Goal: Transaction & Acquisition: Purchase product/service

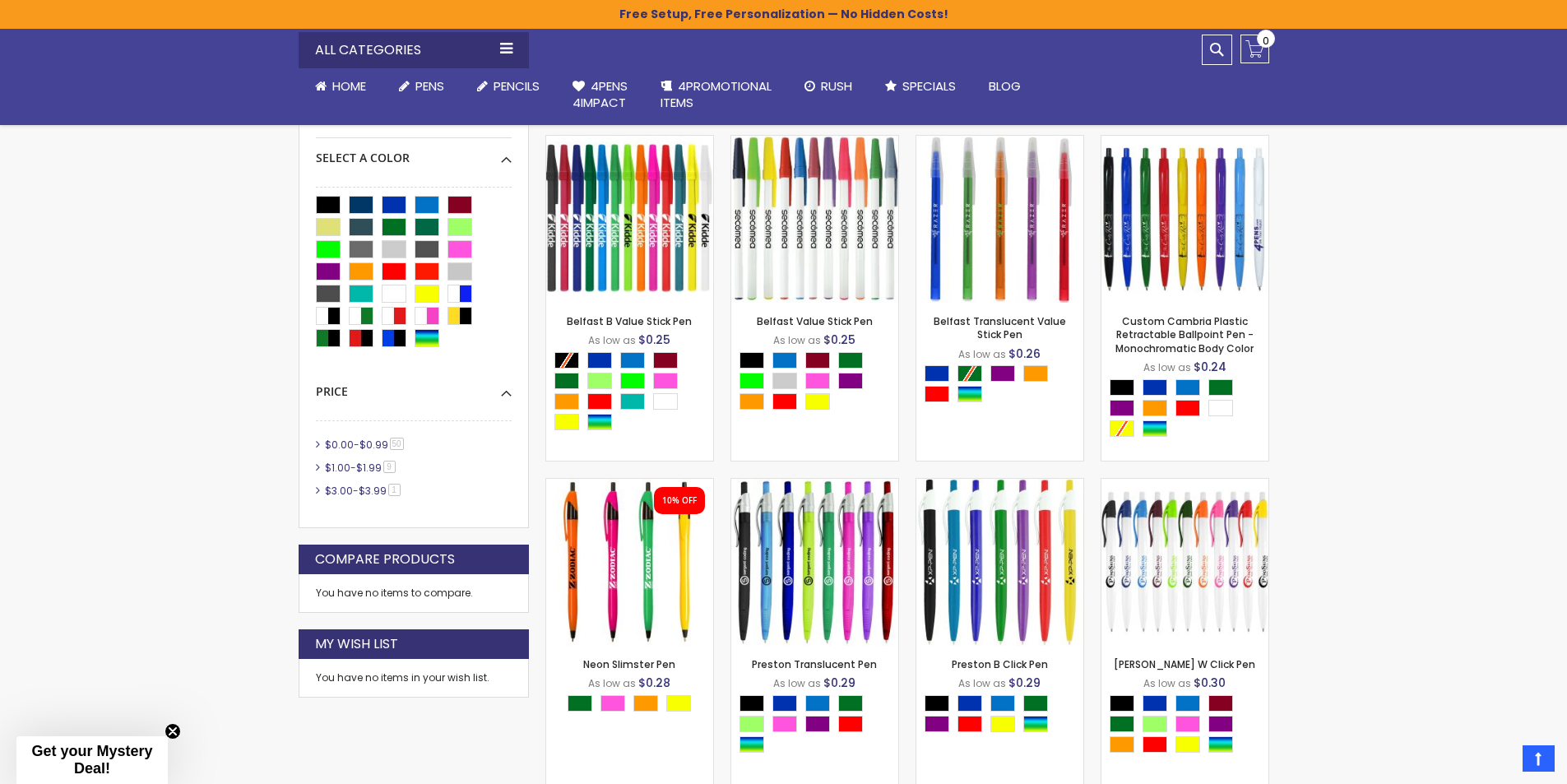
scroll to position [493, 0]
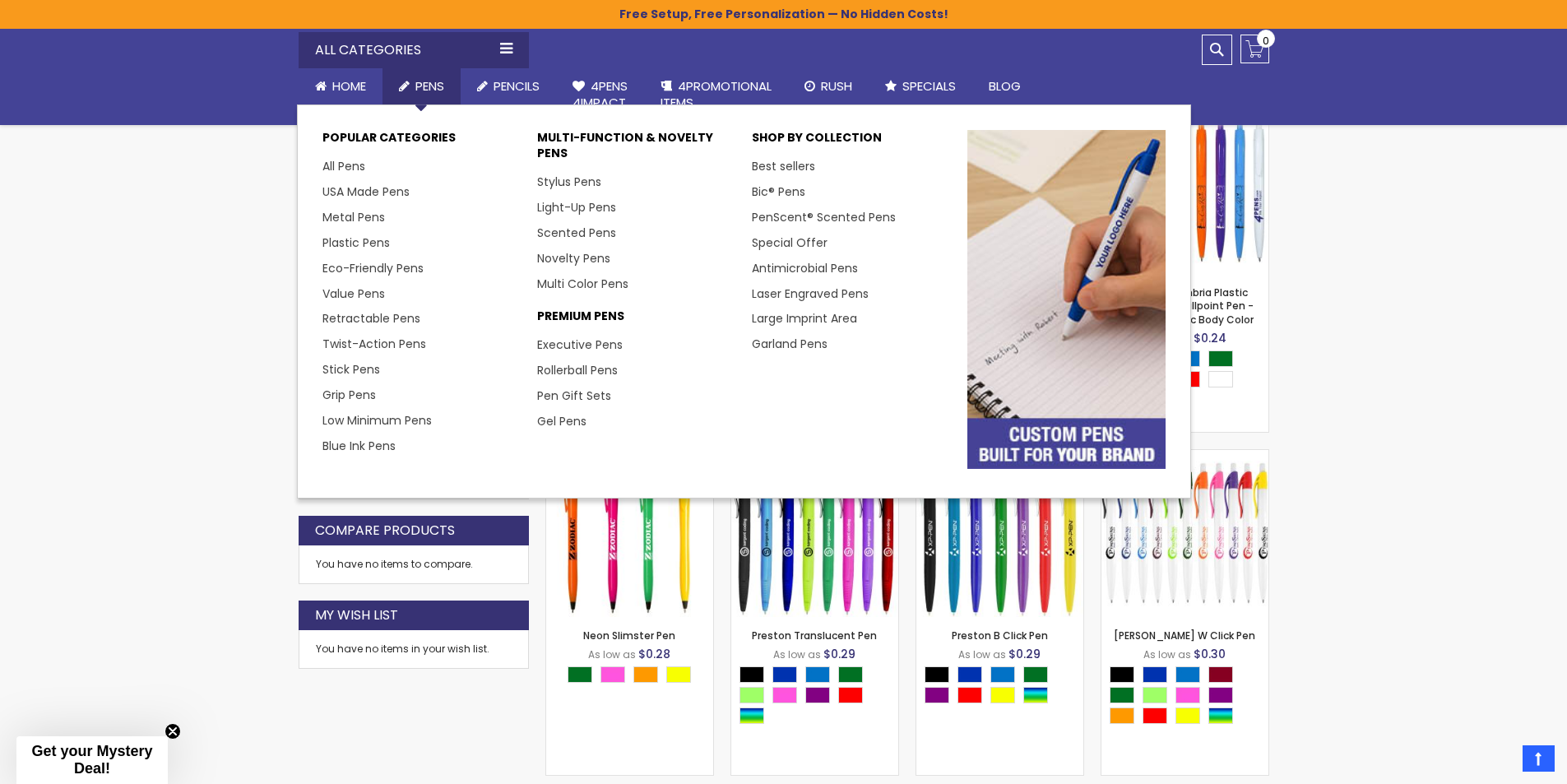
click at [424, 88] on span "Pens" at bounding box center [429, 85] width 28 height 17
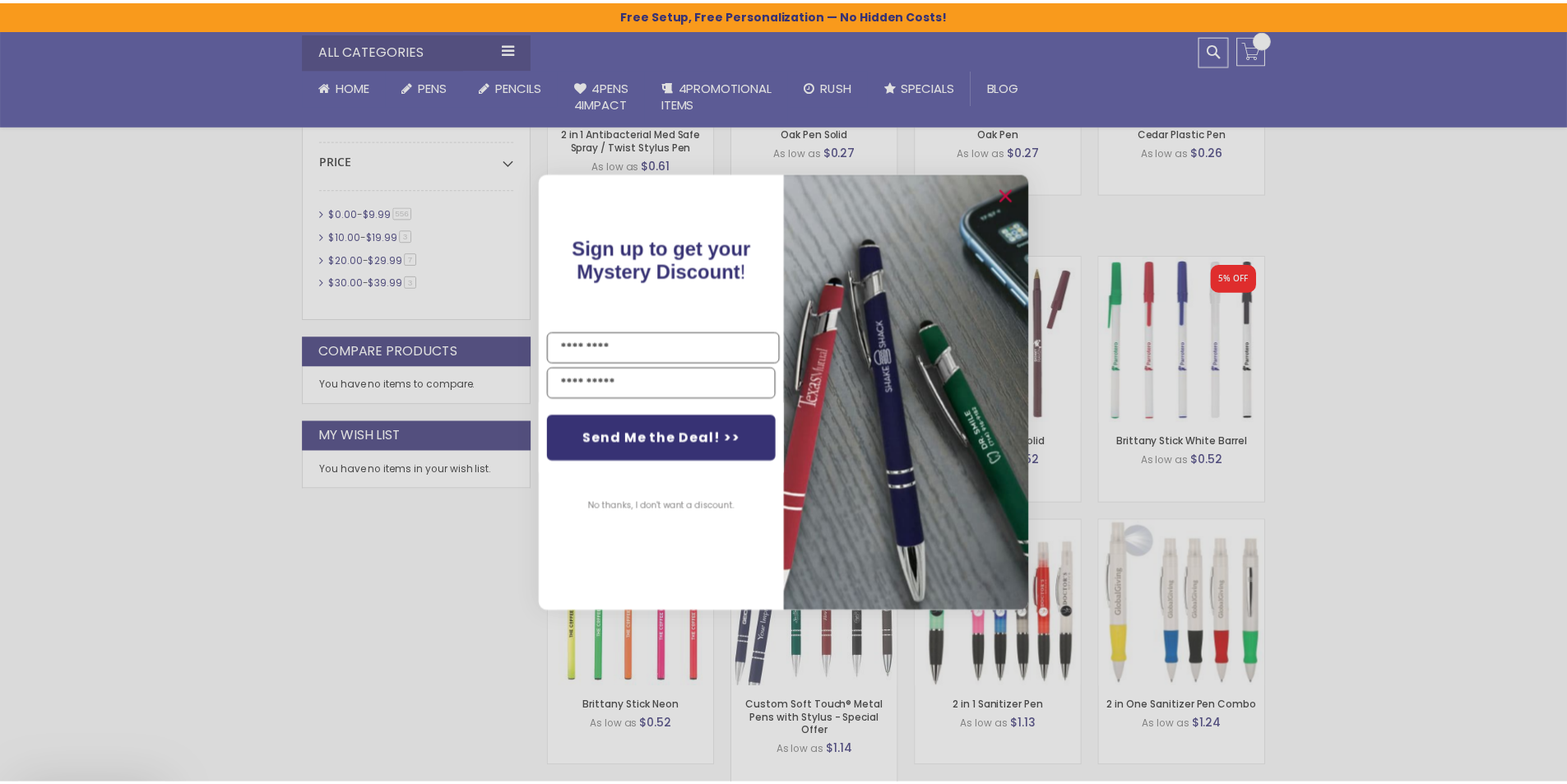
scroll to position [987, 0]
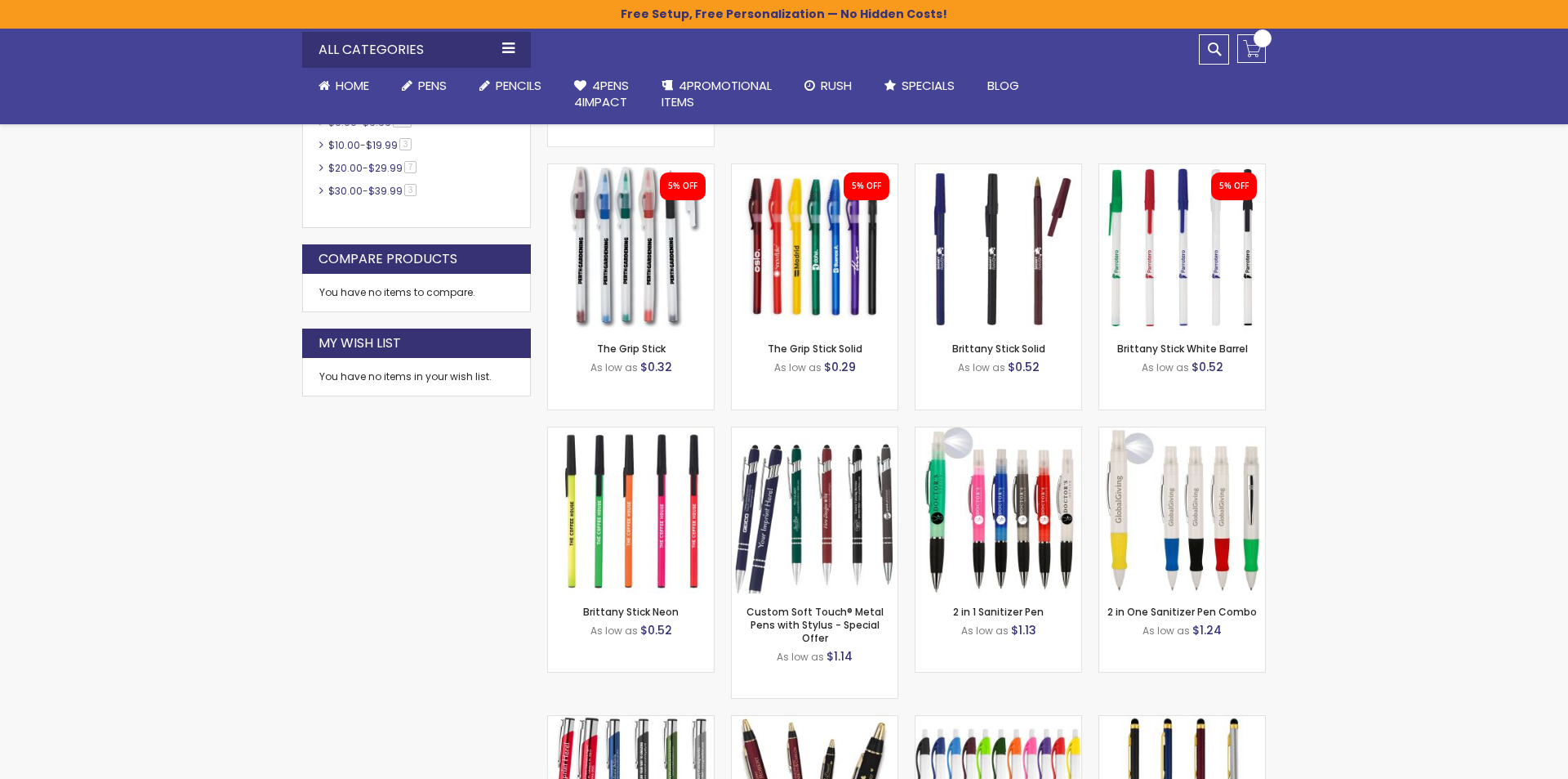
click at [191, 497] on div "Close dialog Sign up to get your Mystery Discount ! Name Email Send Me the Deal…" at bounding box center [784, 389] width 1568 height 779
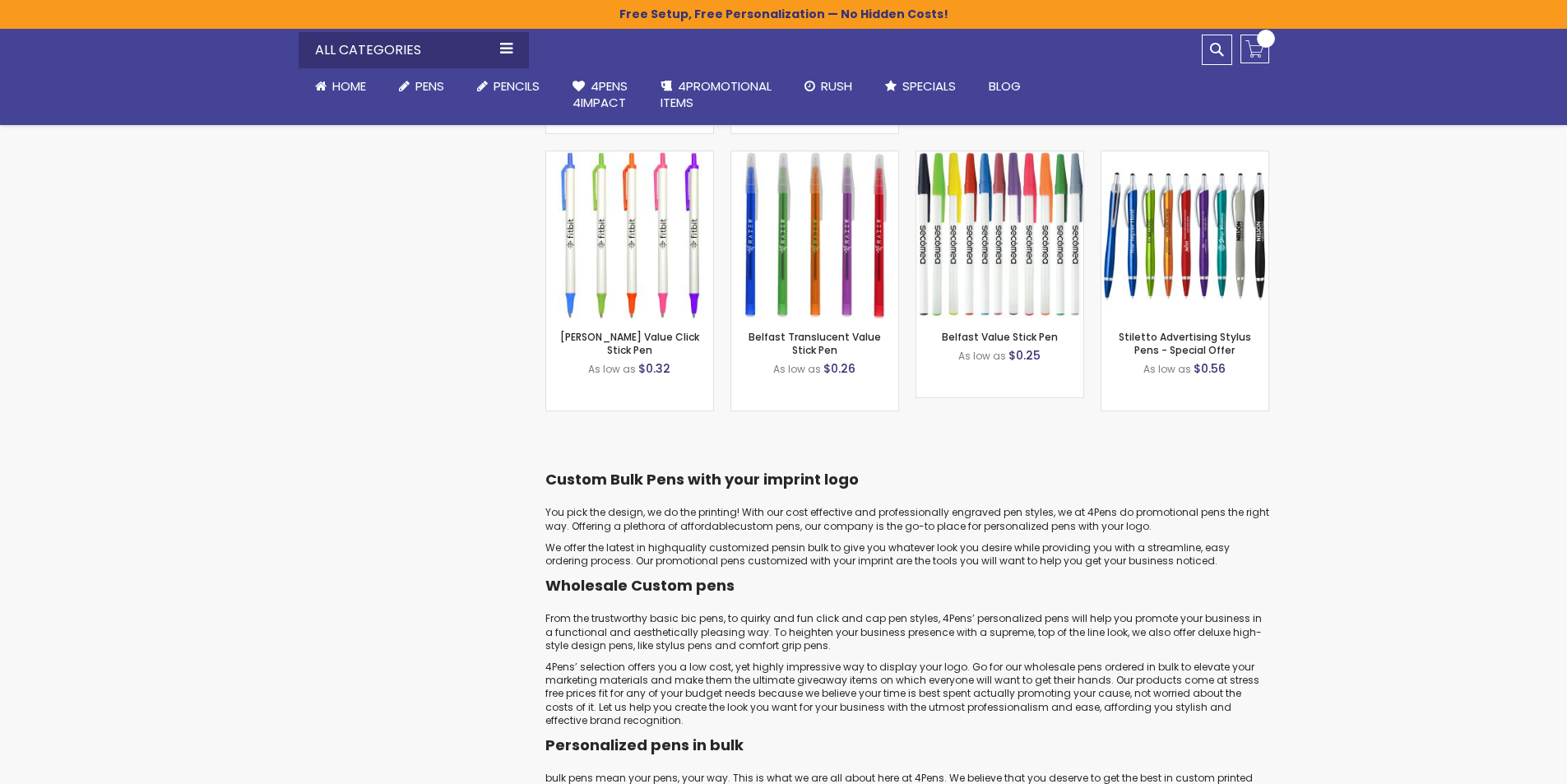
scroll to position [1480, 0]
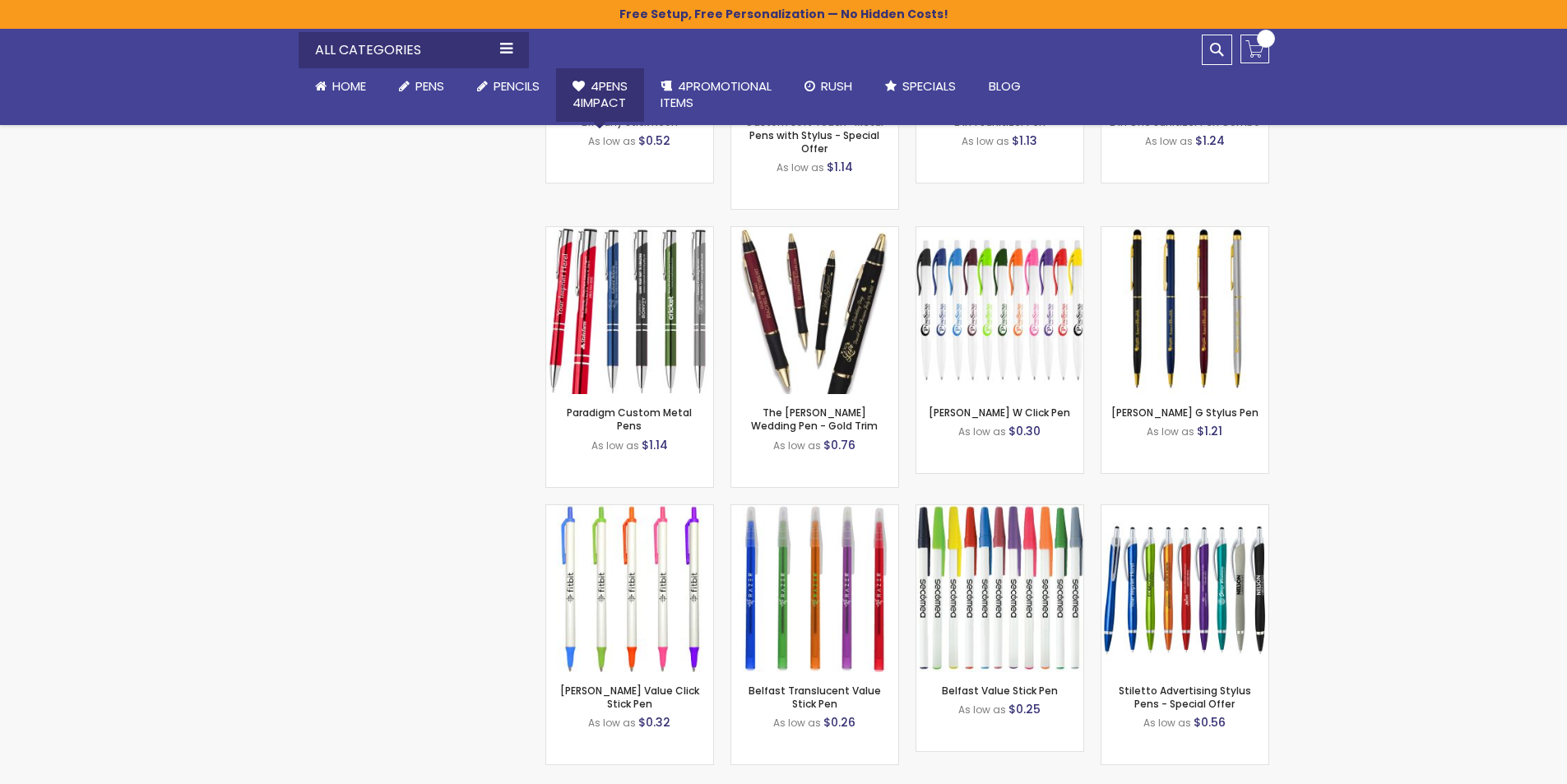
click at [587, 100] on span "4Pens 4impact" at bounding box center [600, 93] width 55 height 34
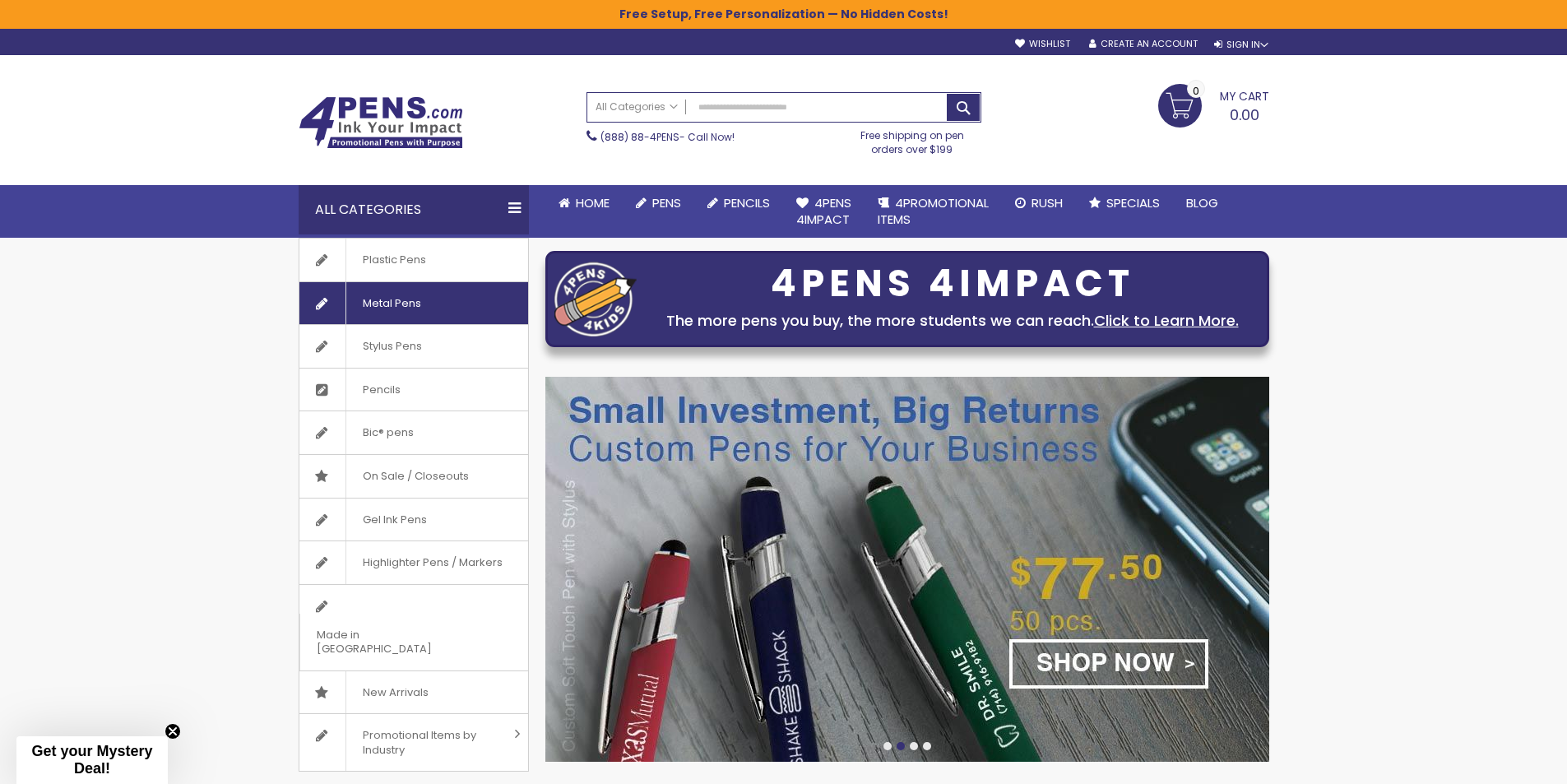
click at [429, 305] on span "Metal Pens" at bounding box center [392, 303] width 92 height 43
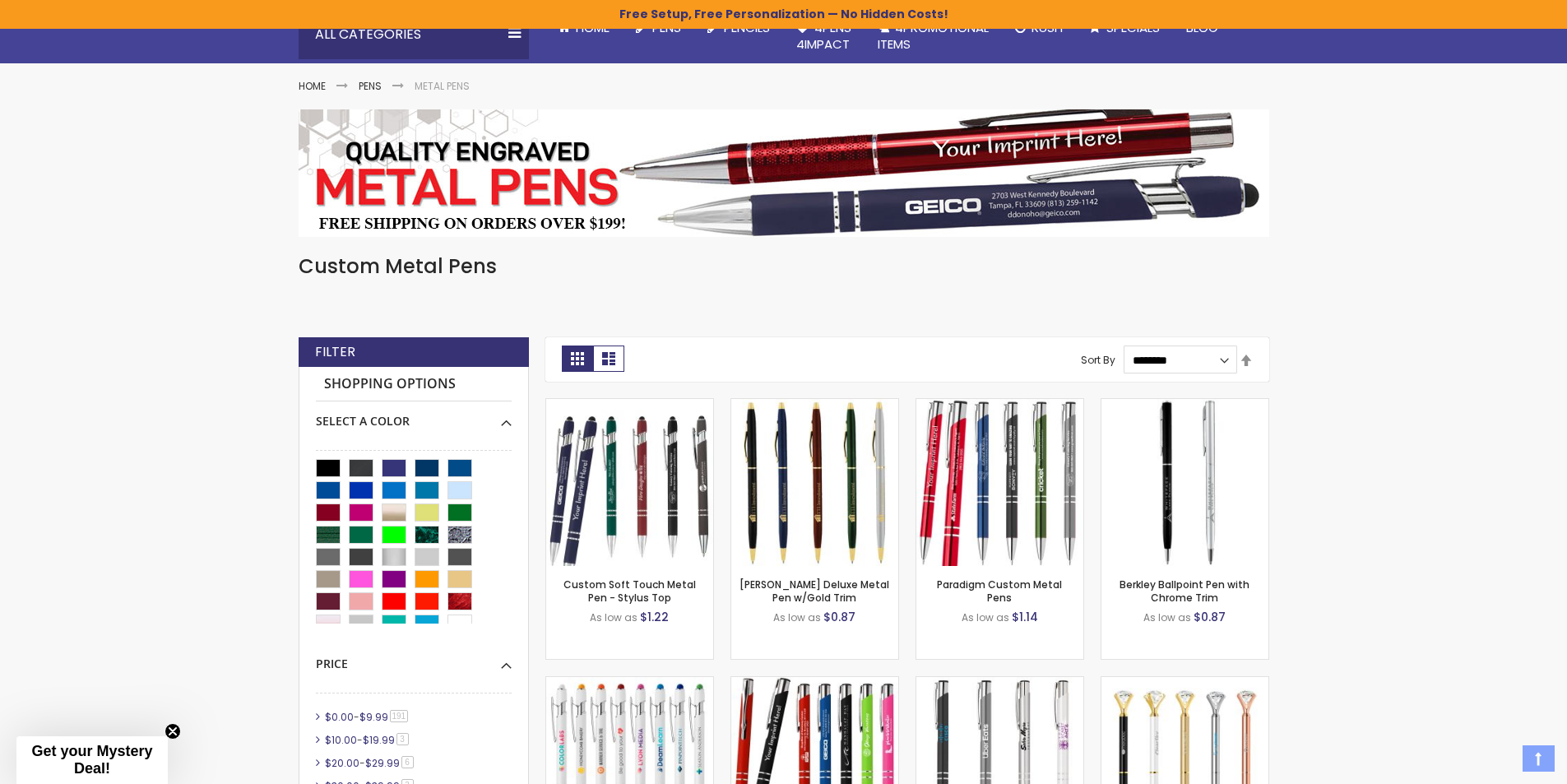
scroll to position [329, 0]
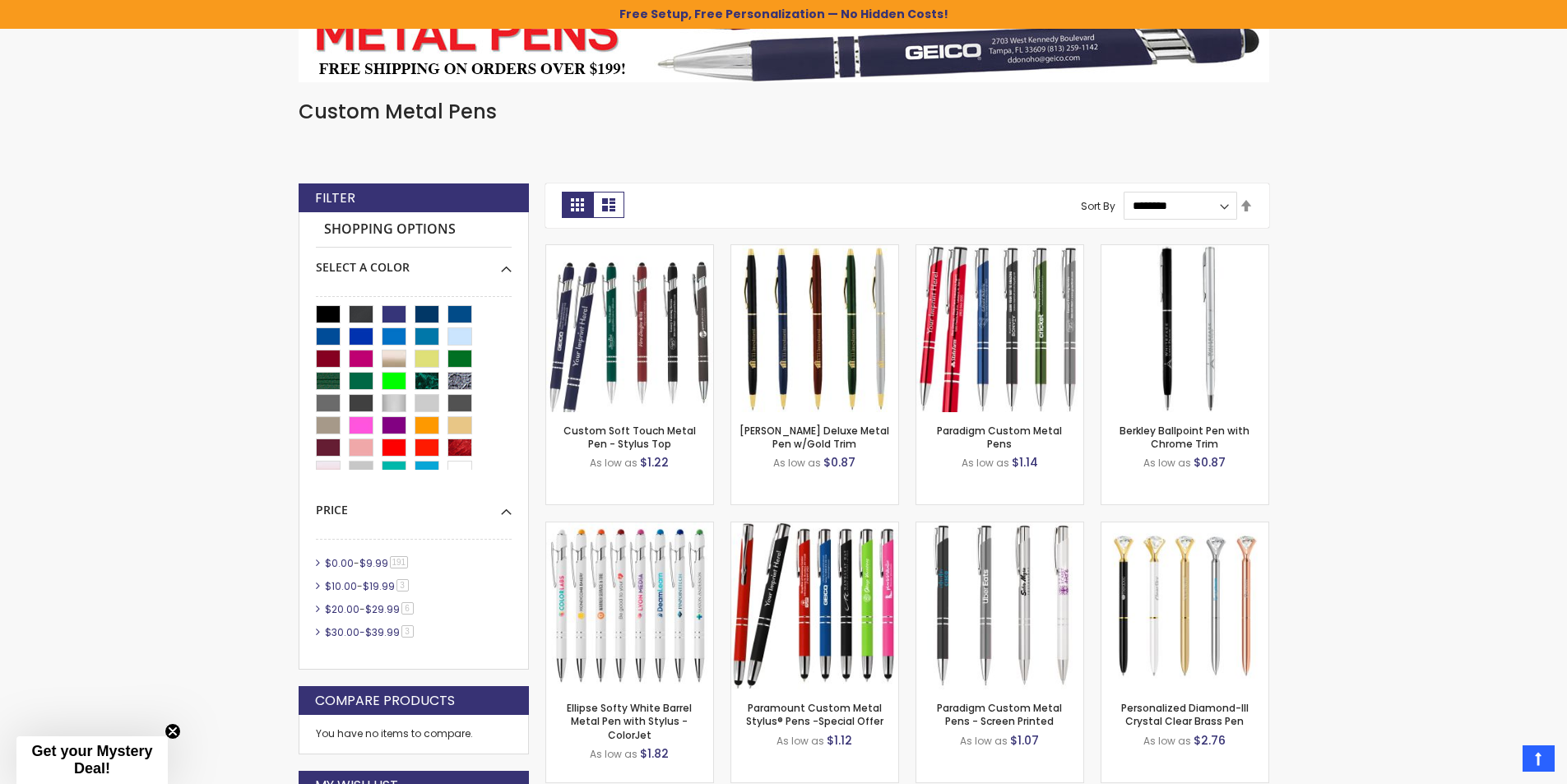
click at [390, 634] on span "$39.99" at bounding box center [383, 631] width 35 height 14
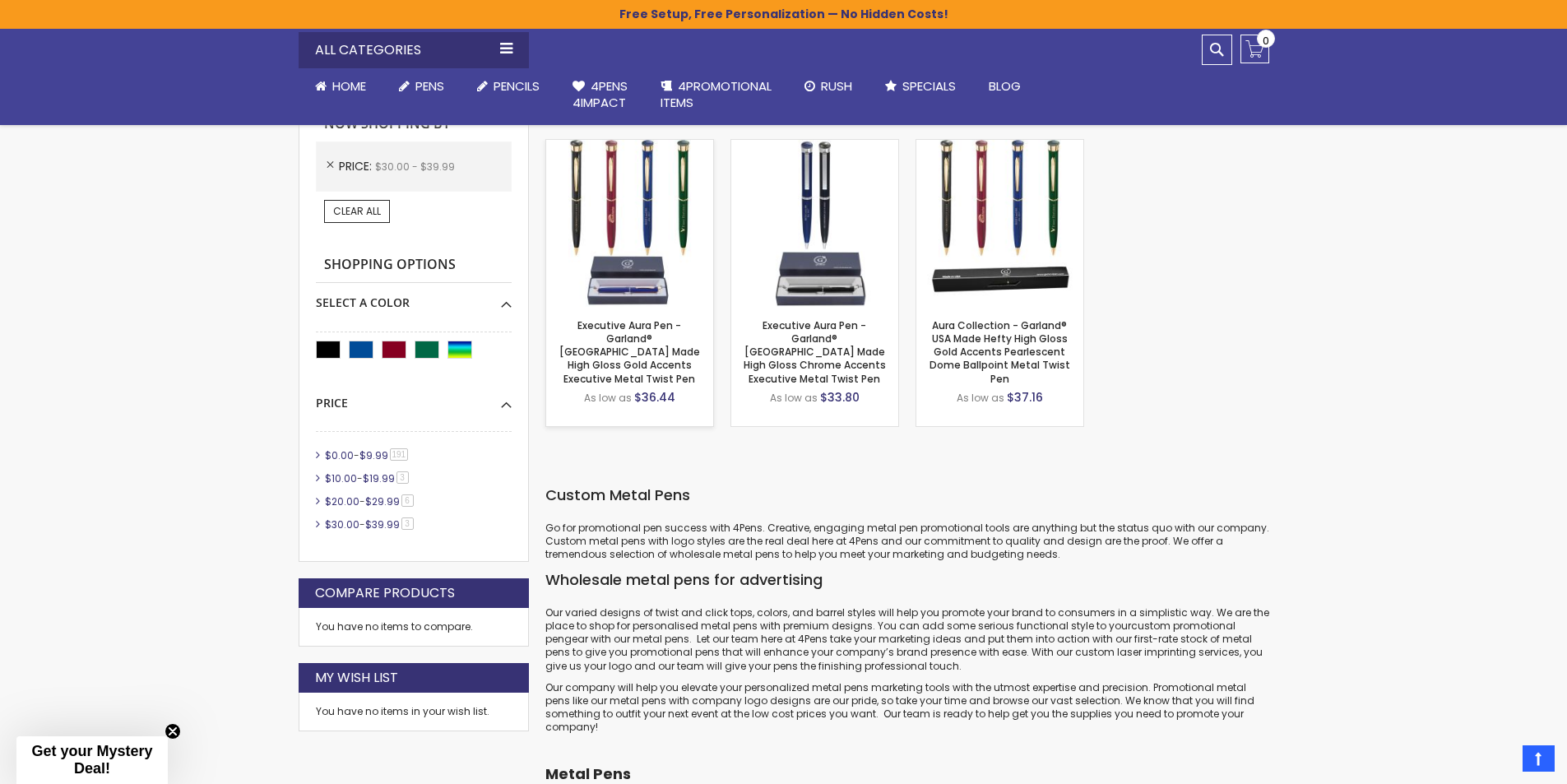
scroll to position [411, 0]
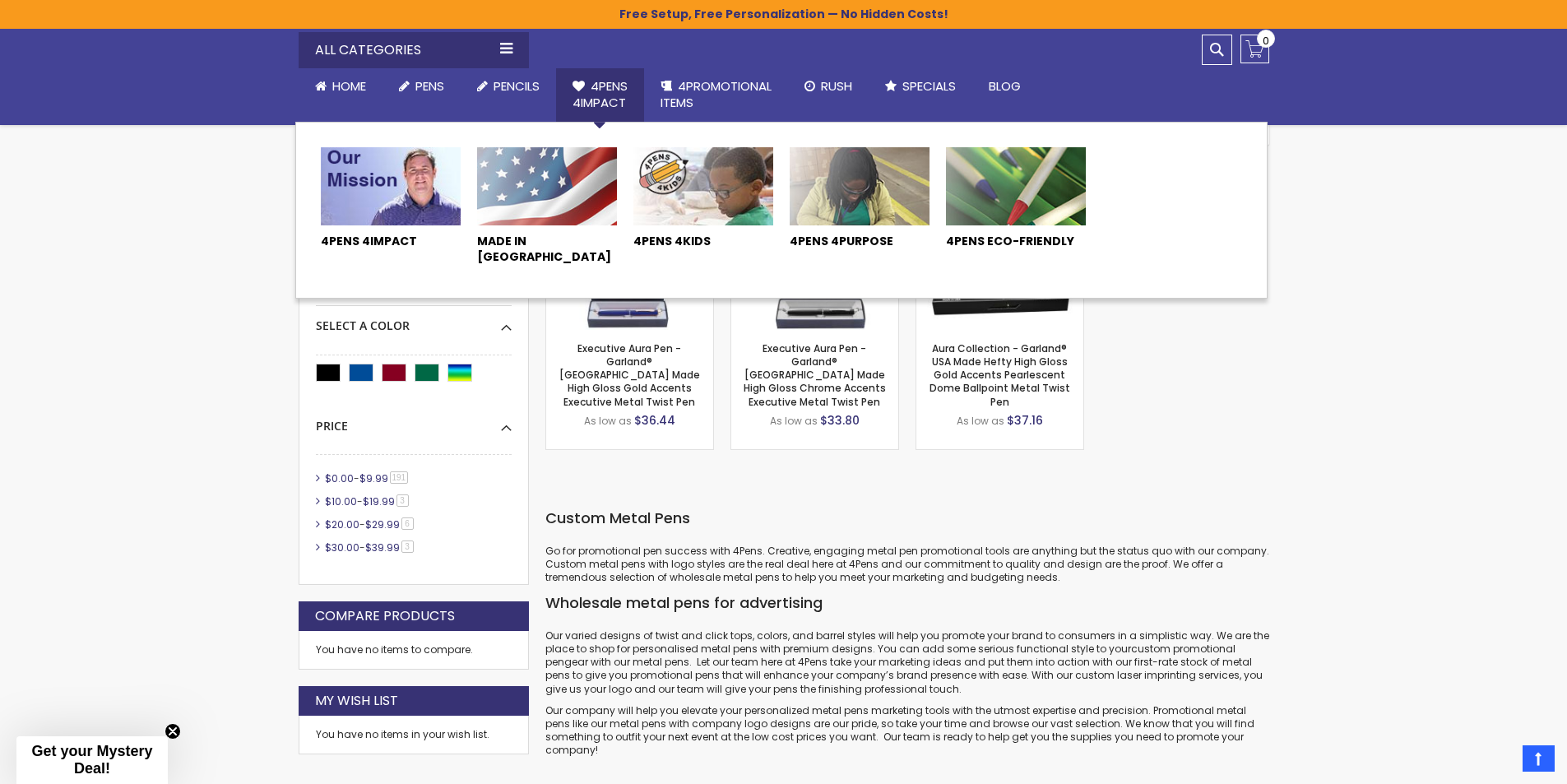
click at [611, 94] on span "4Pens 4impact" at bounding box center [600, 93] width 55 height 34
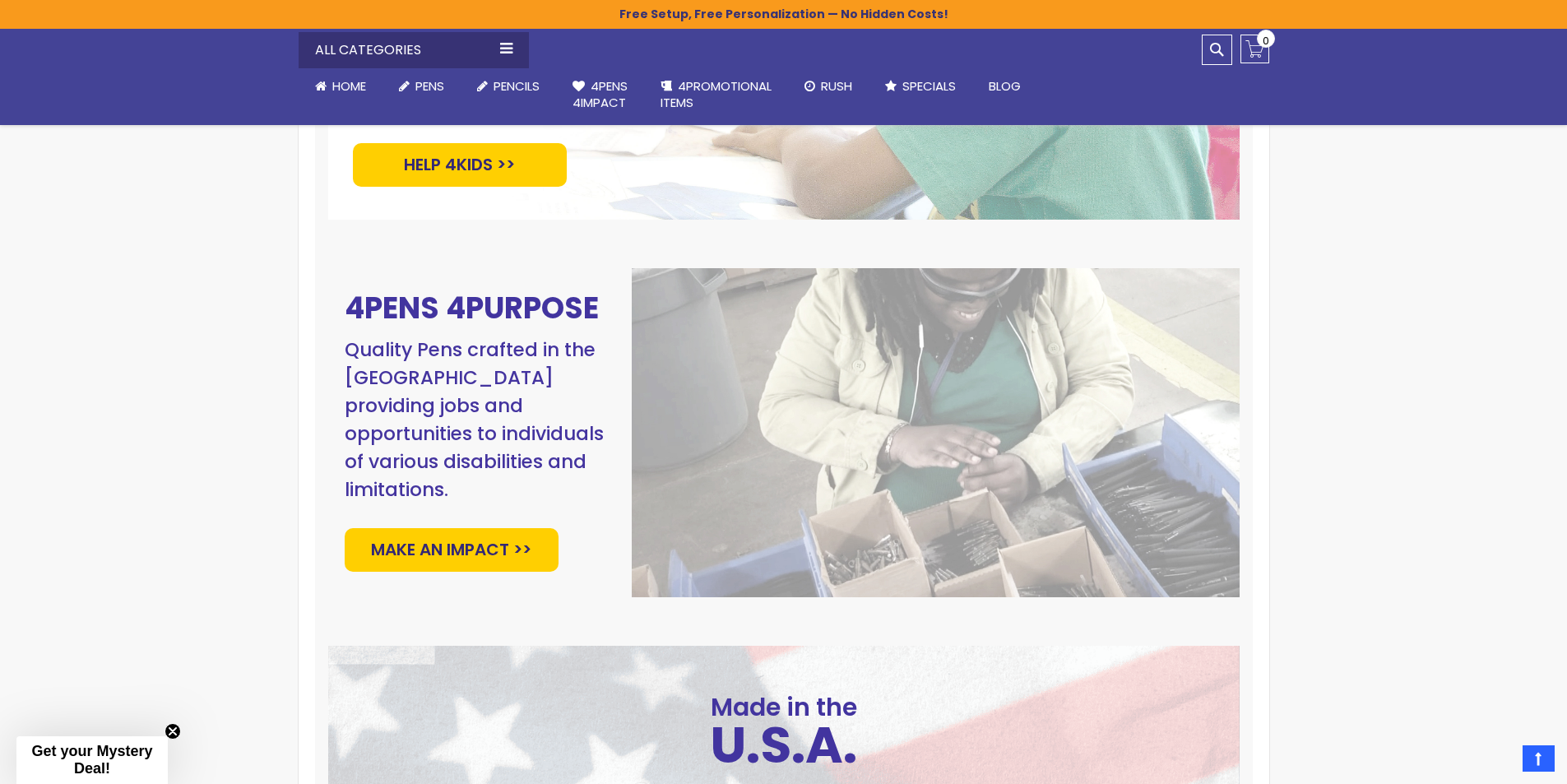
scroll to position [1233, 0]
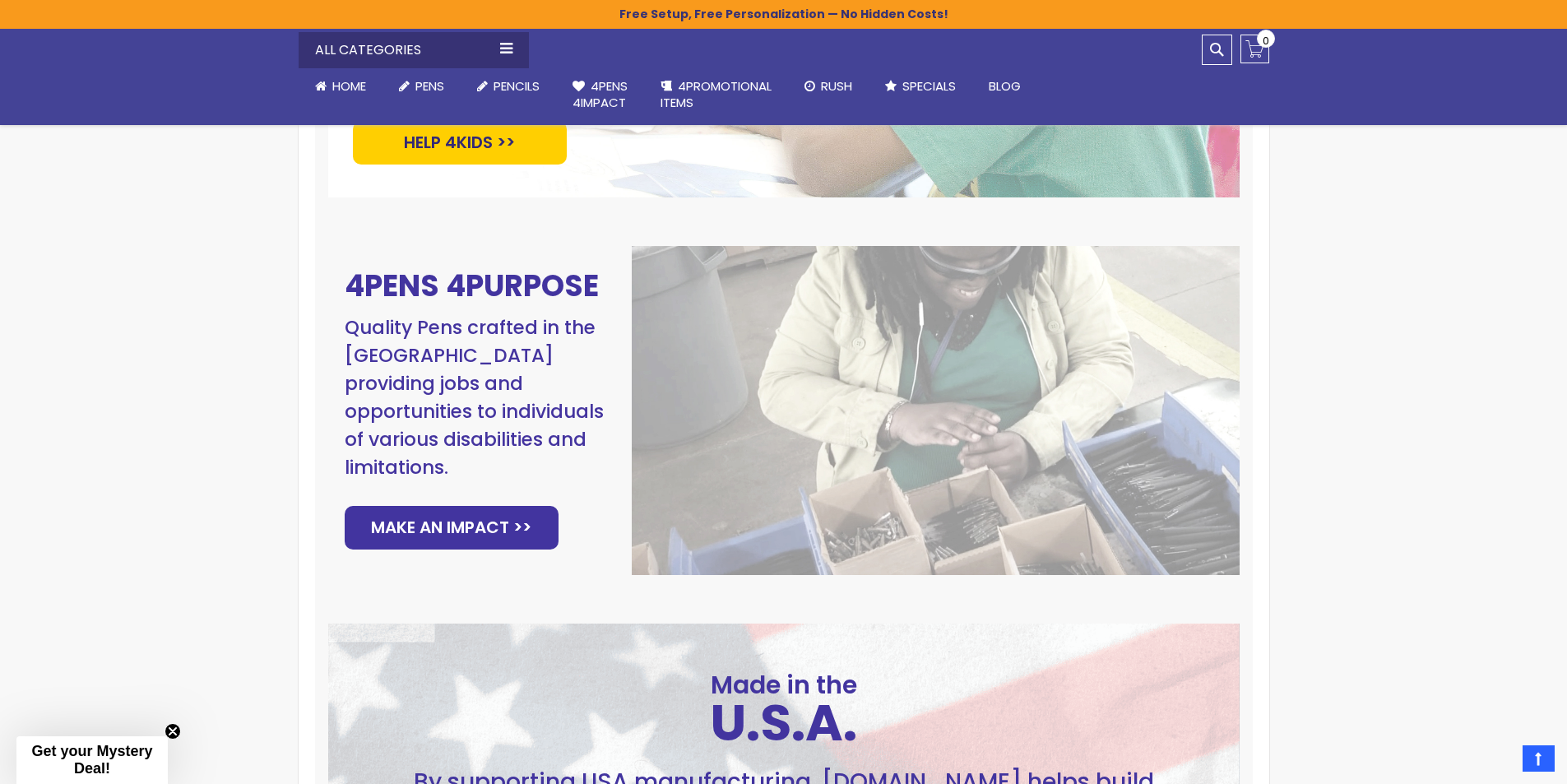
click at [457, 517] on span "Make An Impact >>" at bounding box center [450, 528] width 160 height 22
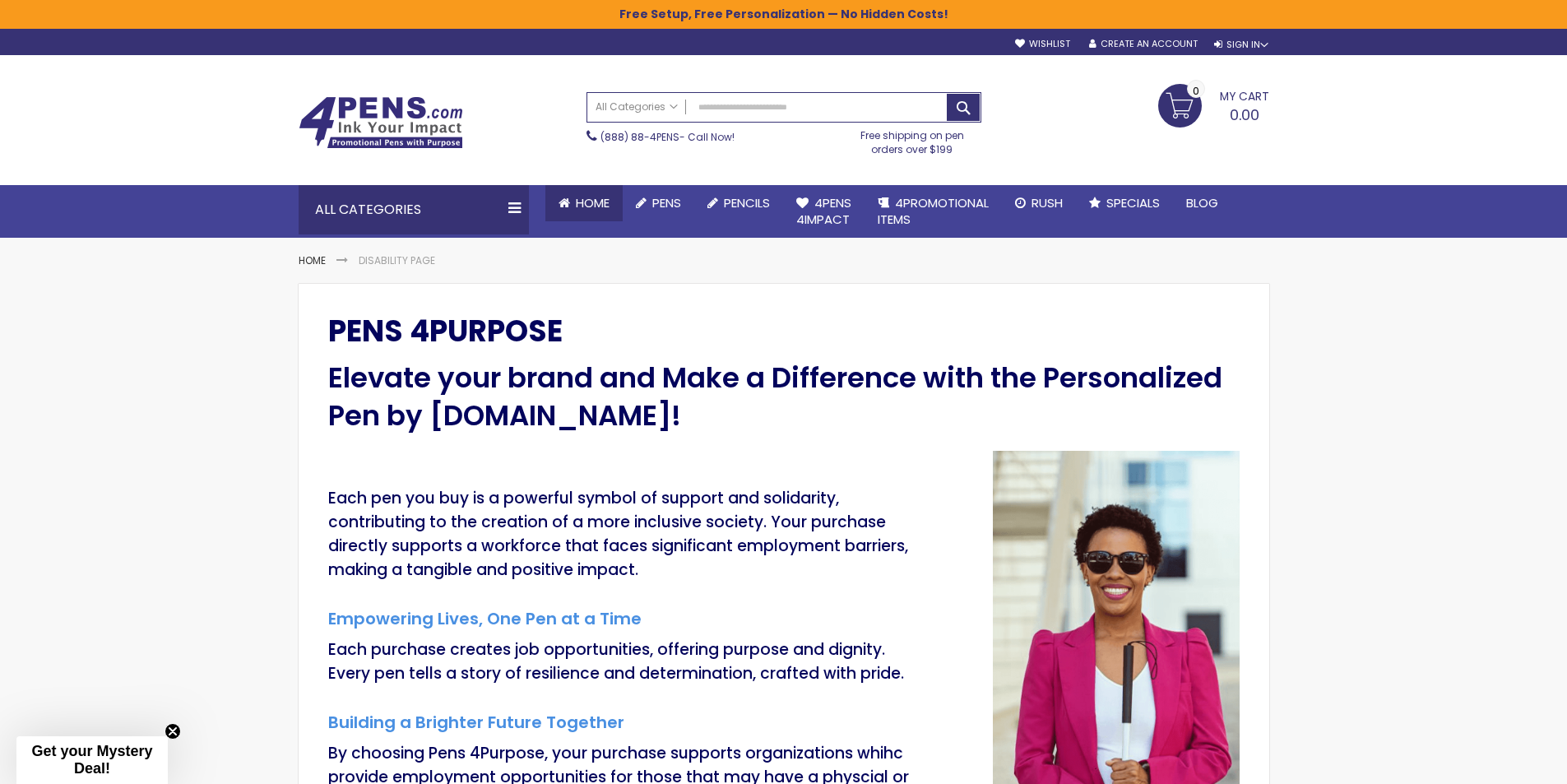
click at [581, 199] on span "Home" at bounding box center [592, 202] width 34 height 17
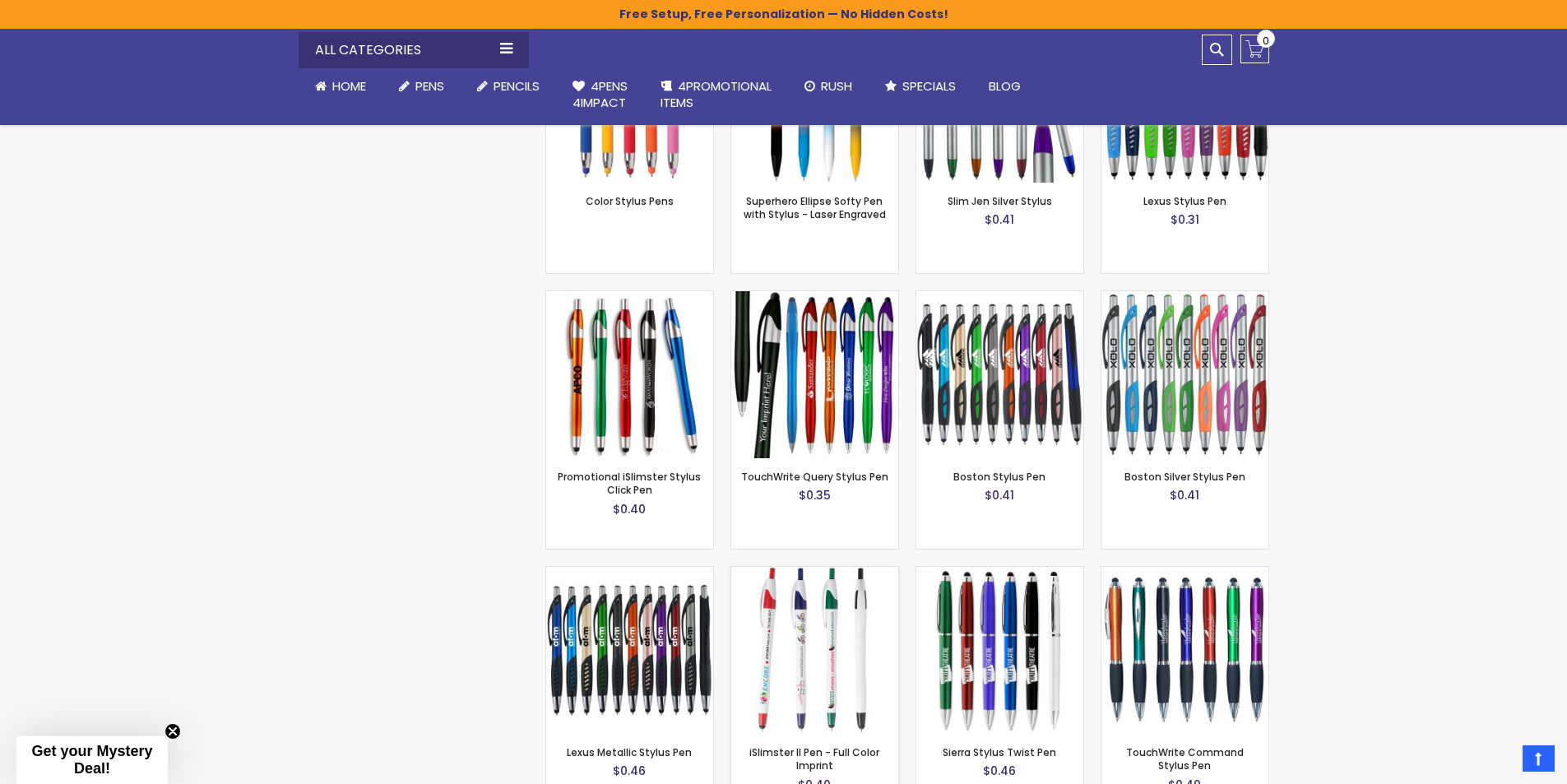
scroll to position [3536, 0]
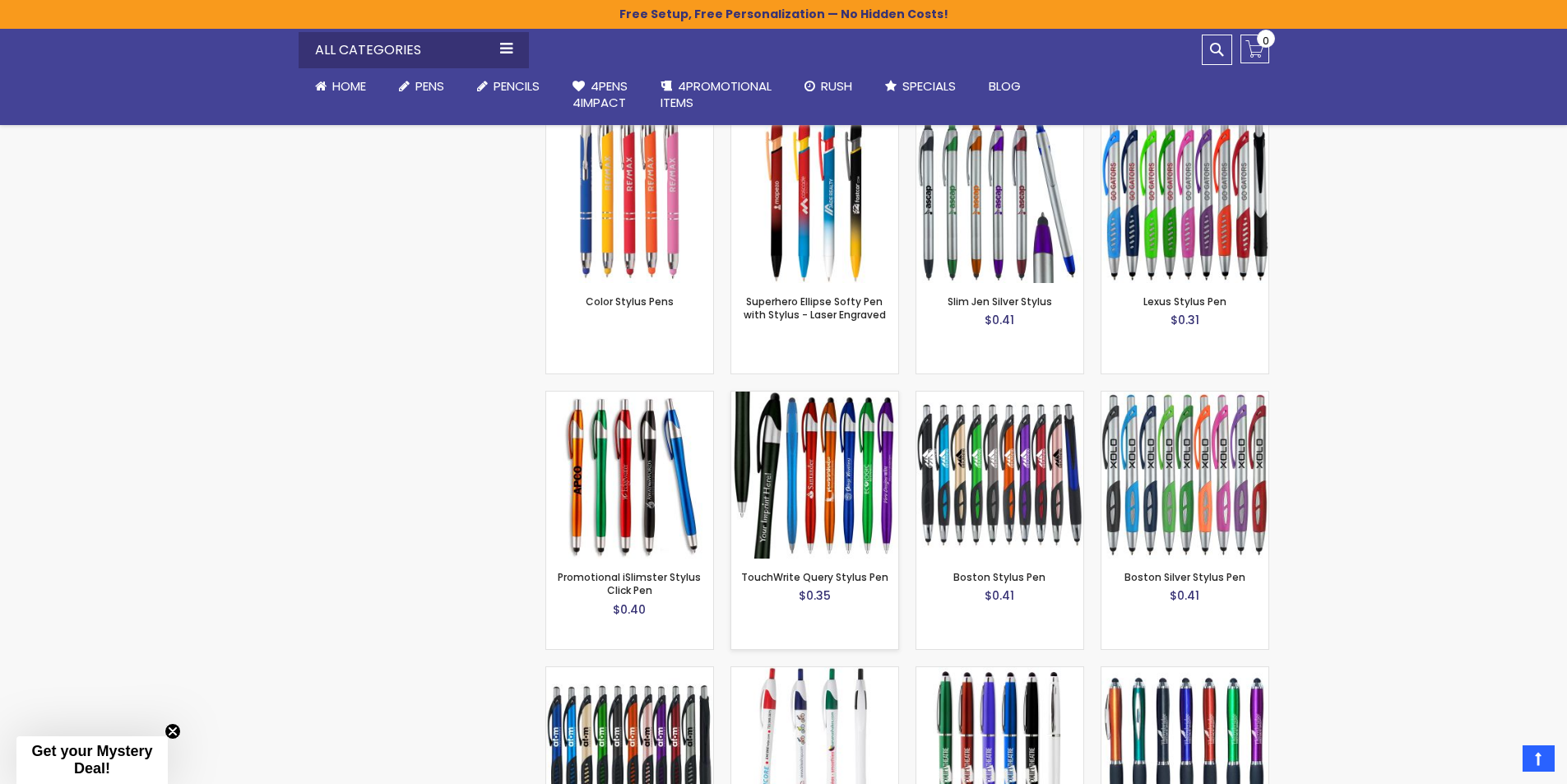
click at [841, 480] on img at bounding box center [815, 475] width 167 height 166
